Goal: Information Seeking & Learning: Learn about a topic

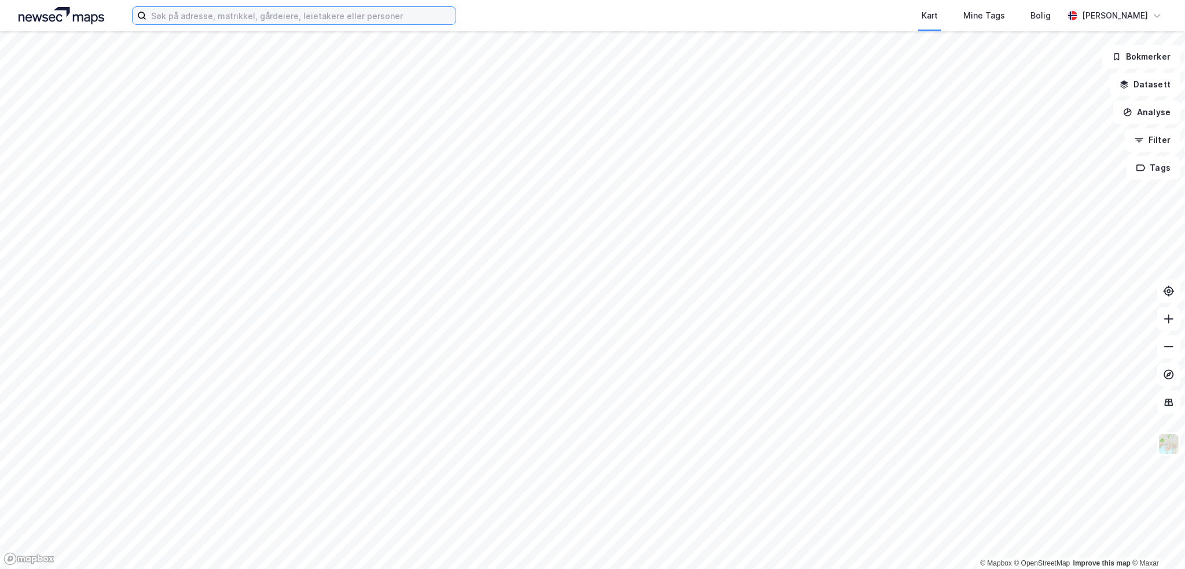
drag, startPoint x: 200, startPoint y: 16, endPoint x: 207, endPoint y: 21, distance: 9.0
click at [200, 16] on input at bounding box center [300, 15] width 309 height 17
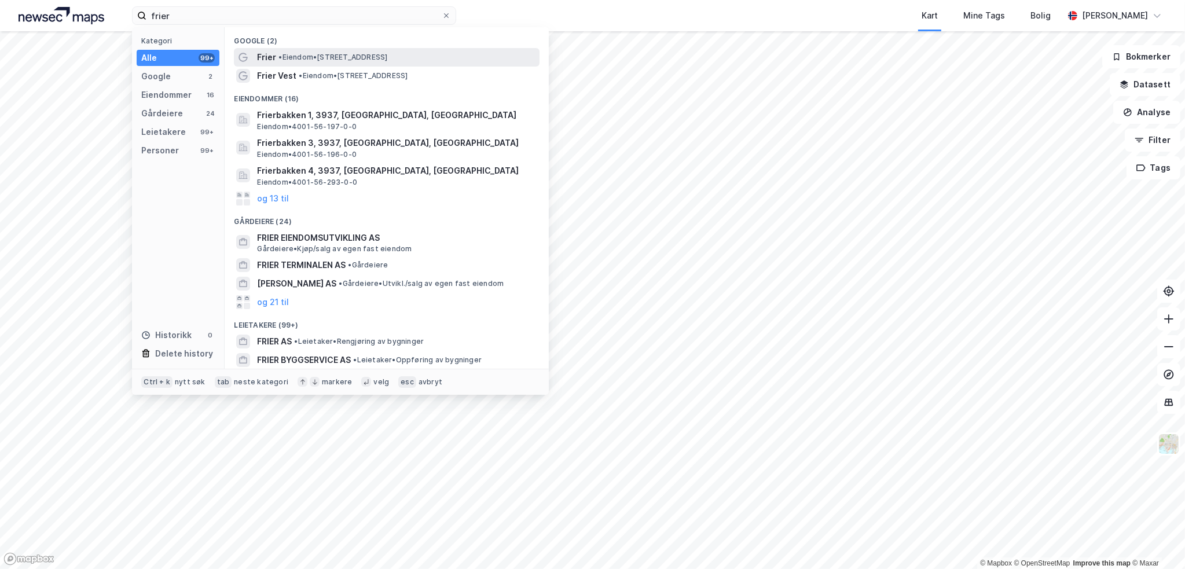
click at [364, 58] on span "• Eiendom • [STREET_ADDRESS]" at bounding box center [332, 57] width 109 height 9
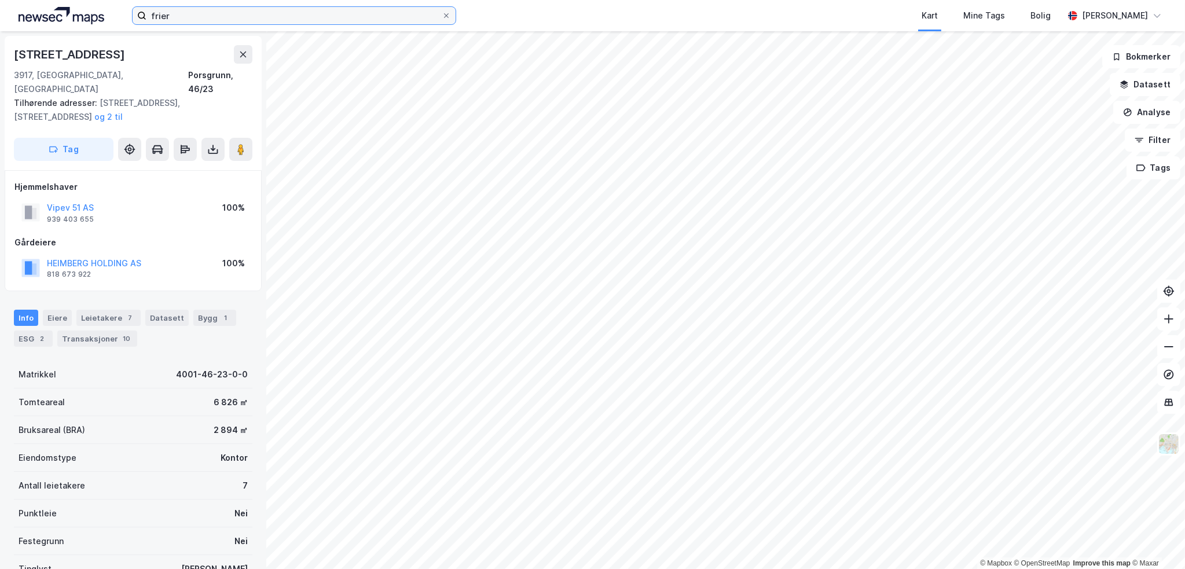
click at [207, 12] on input "frier" at bounding box center [293, 15] width 295 height 17
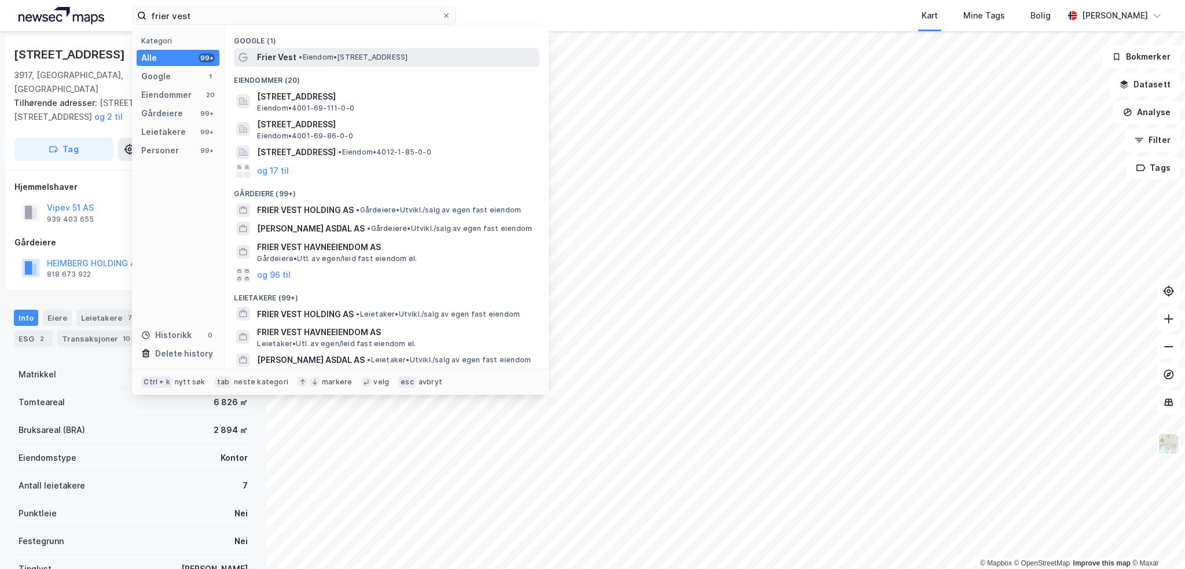
click at [374, 60] on span "• Eiendom • [STREET_ADDRESS]" at bounding box center [353, 57] width 109 height 9
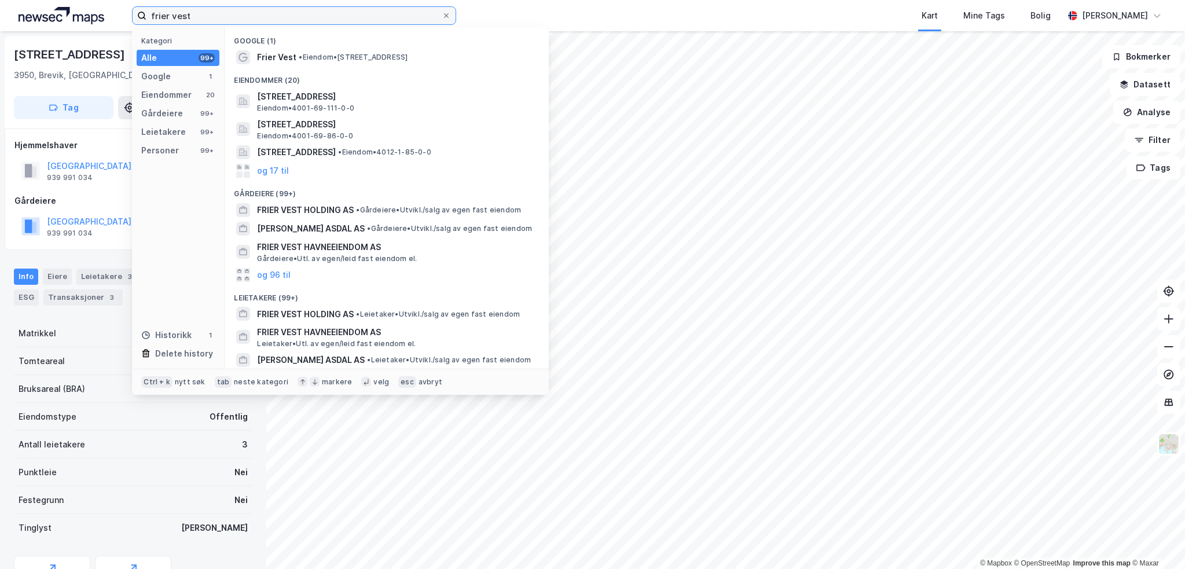
click at [211, 13] on input "frier vest" at bounding box center [293, 15] width 295 height 17
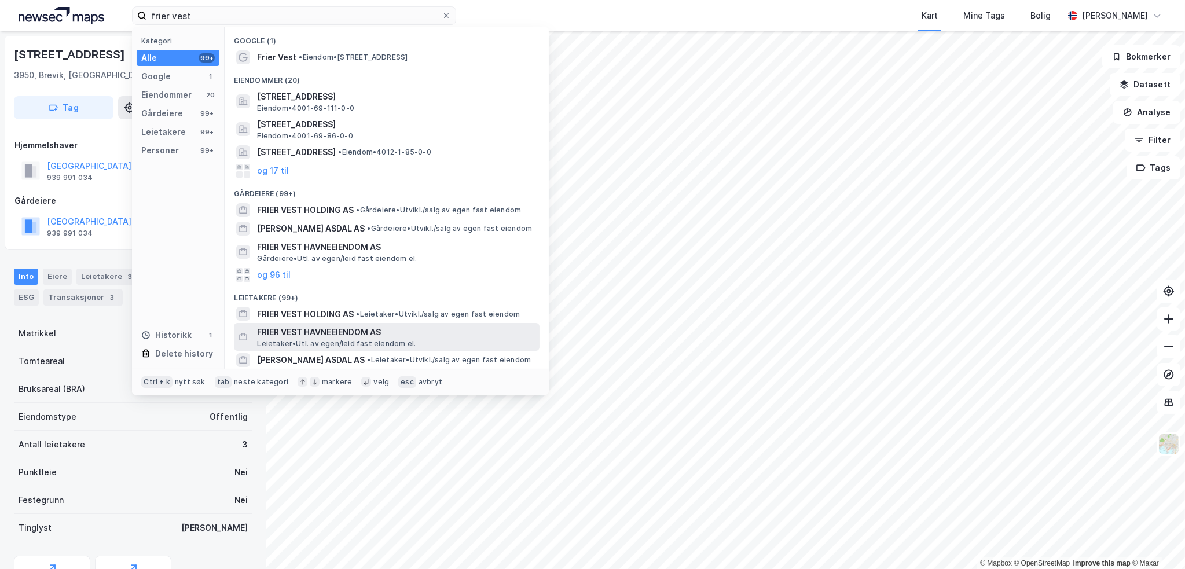
click at [368, 335] on span "FRIER VEST HAVNEEIENDOM AS" at bounding box center [396, 332] width 278 height 14
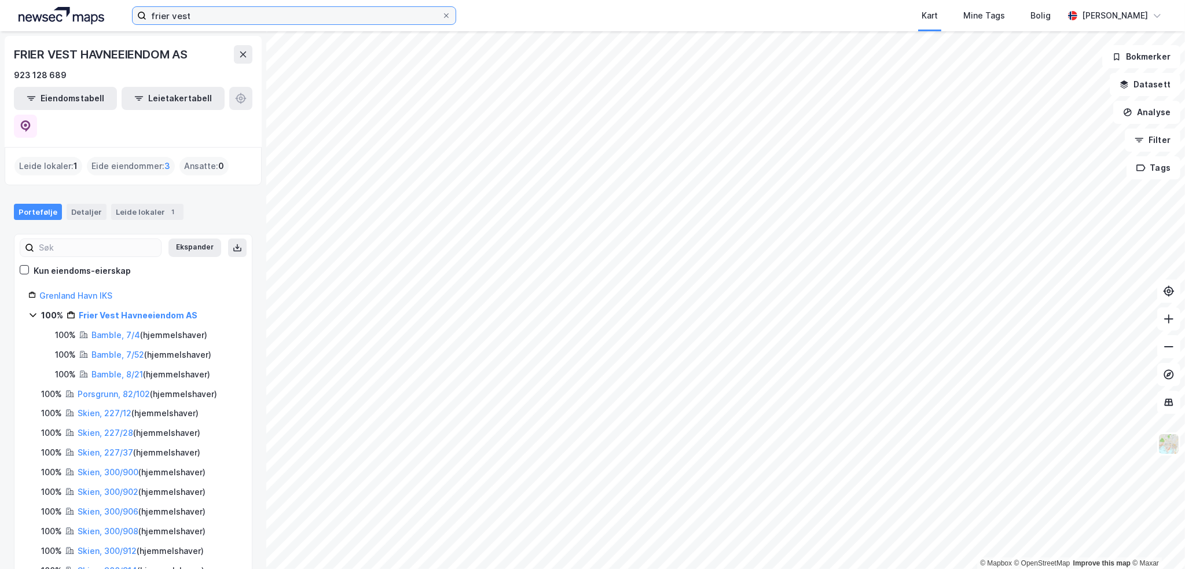
click at [168, 14] on input "frier vest" at bounding box center [293, 15] width 295 height 17
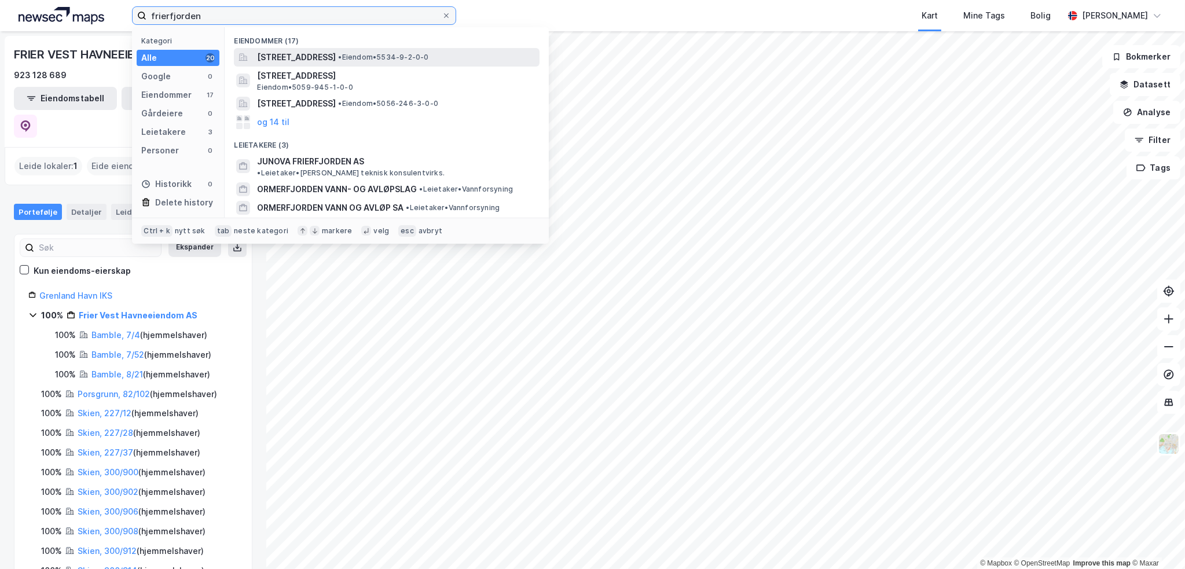
type input "frierfjorden"
click at [428, 55] on span "• Eiendom • 5534-9-2-0-0" at bounding box center [383, 57] width 90 height 9
